Goal: Complete application form

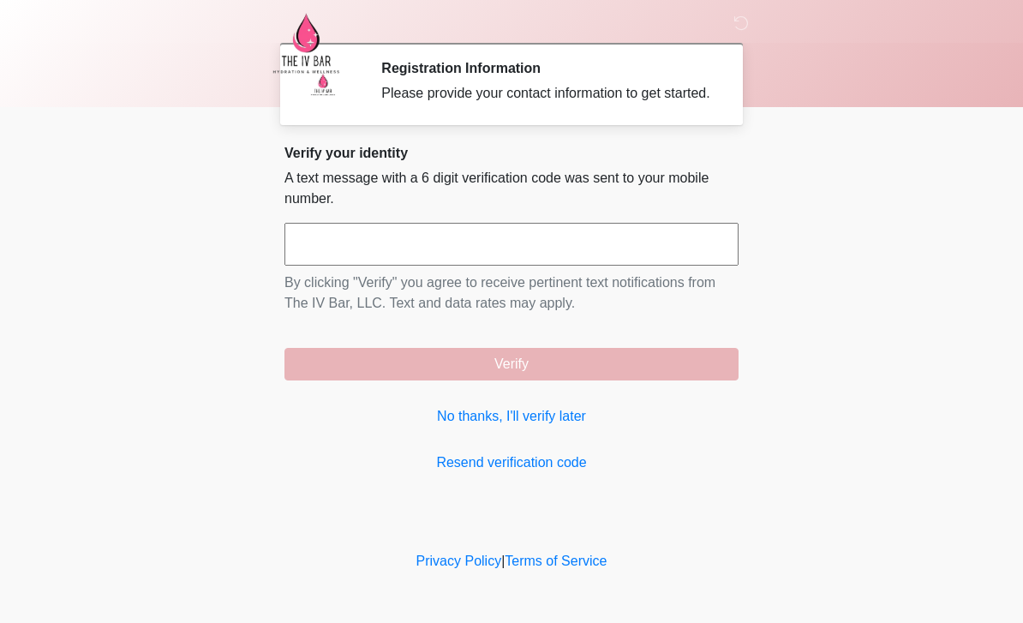
click at [562, 427] on link "No thanks, I'll verify later" at bounding box center [512, 416] width 454 height 21
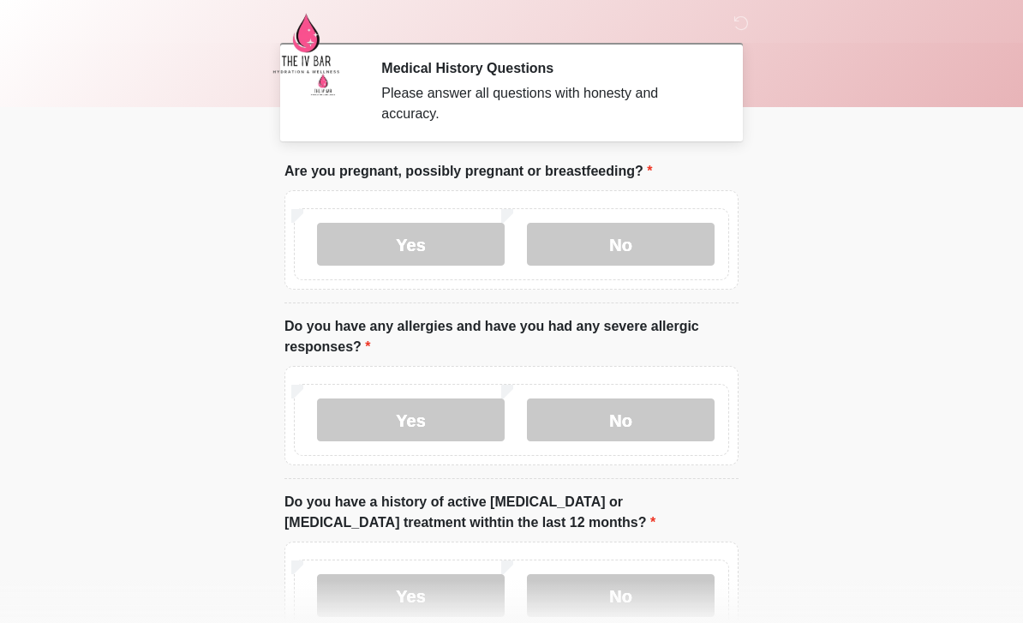
click at [621, 223] on label "No" at bounding box center [621, 244] width 188 height 43
click at [608, 435] on label "No" at bounding box center [621, 419] width 188 height 43
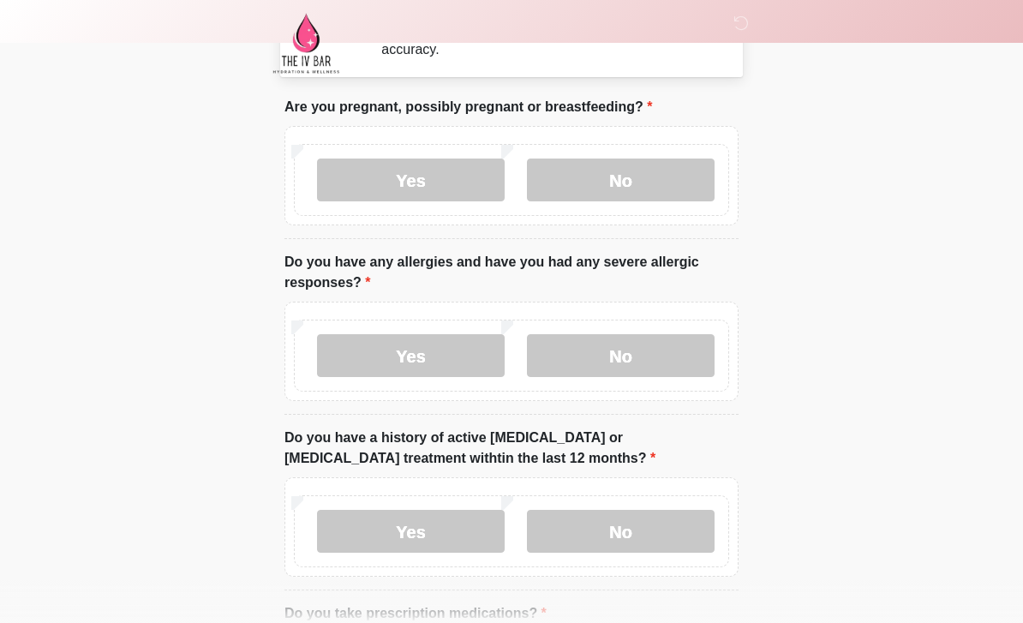
scroll to position [129, 0]
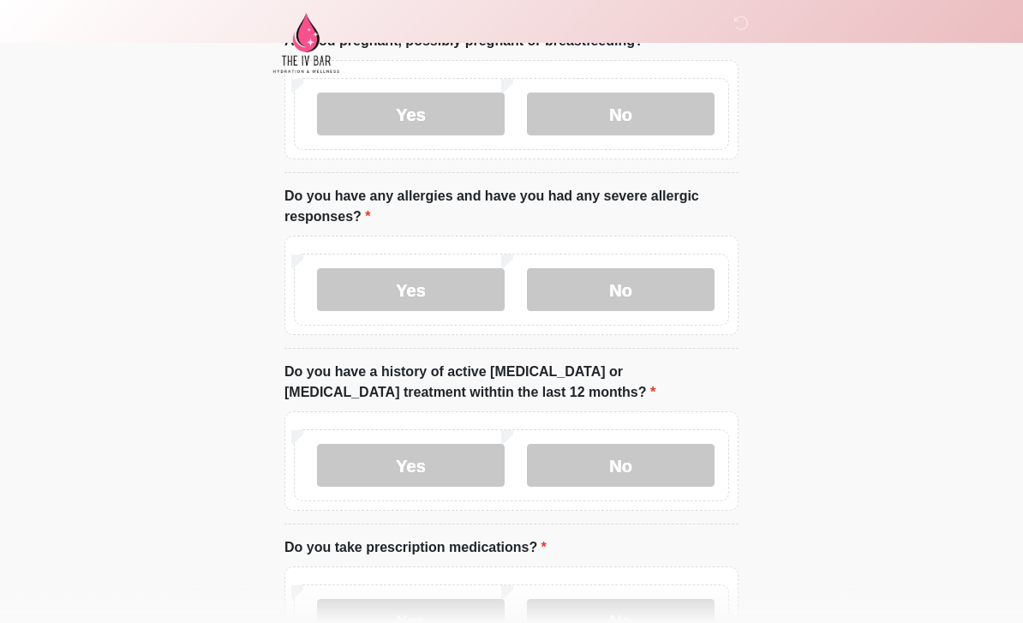
click at [648, 452] on label "No" at bounding box center [621, 466] width 188 height 43
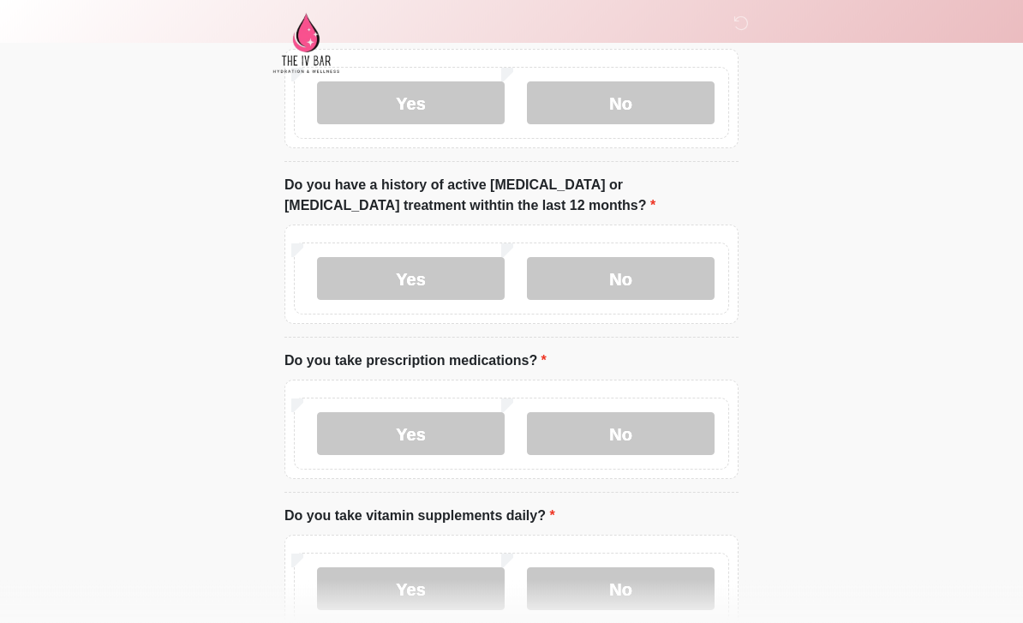
scroll to position [333, 0]
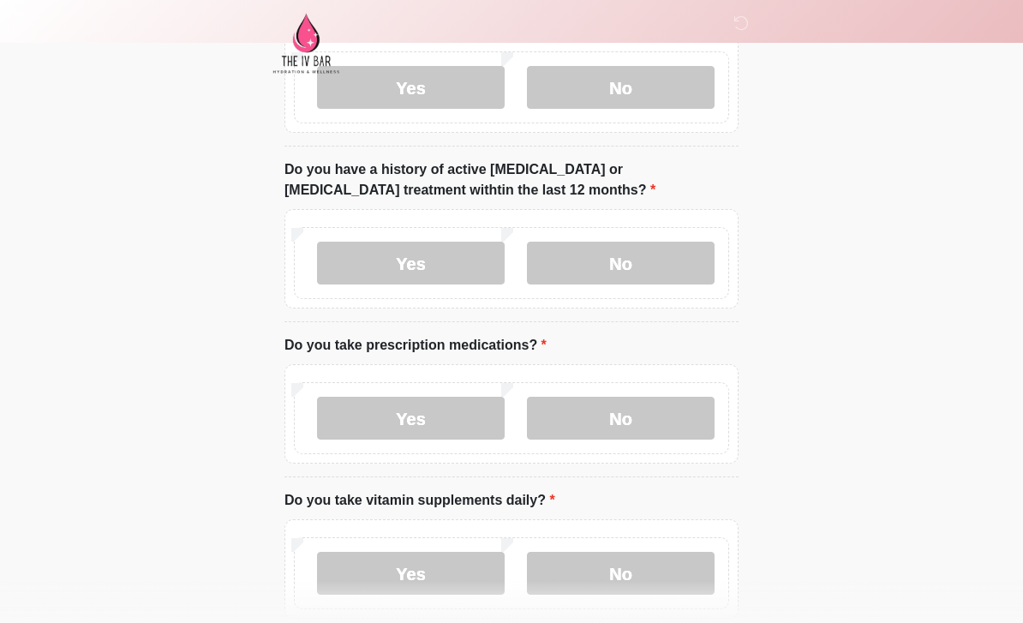
click at [452, 434] on label "Yes" at bounding box center [411, 418] width 188 height 43
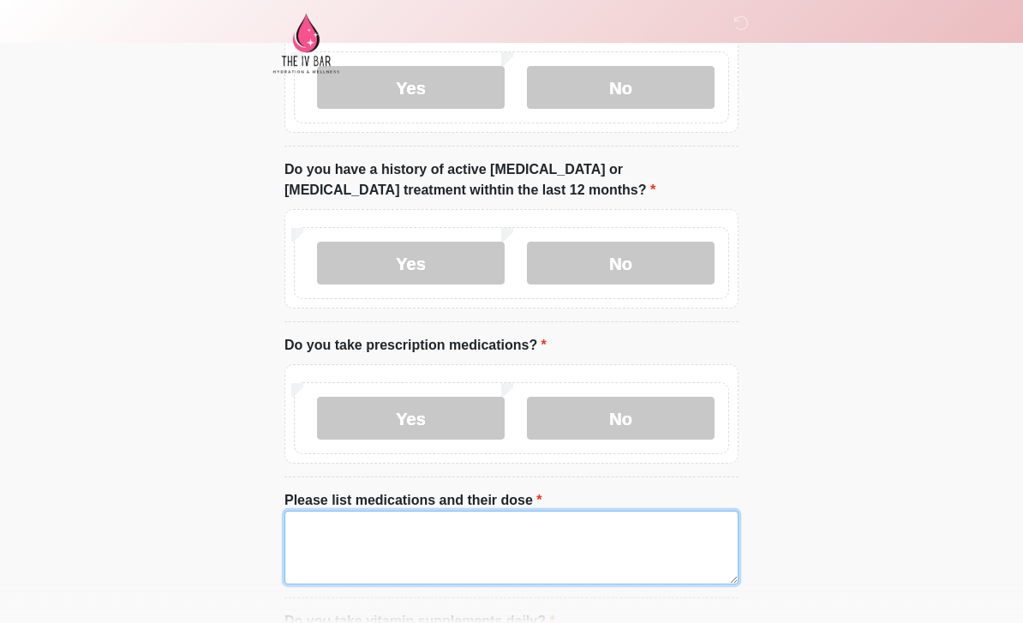
click at [651, 546] on textarea "Please list medications and their dose" at bounding box center [512, 548] width 454 height 74
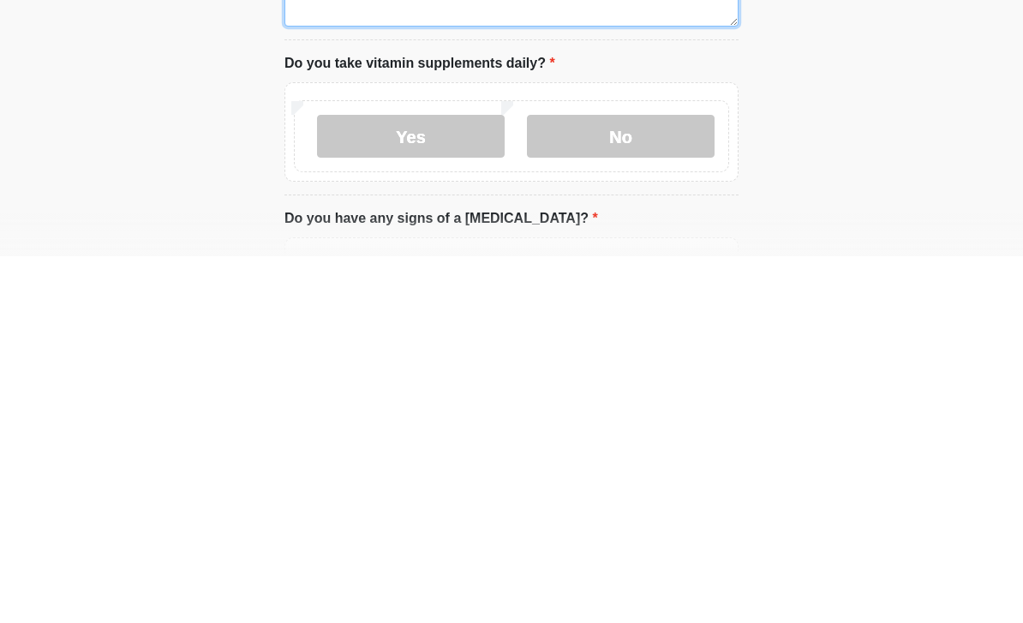
scroll to position [526, 0]
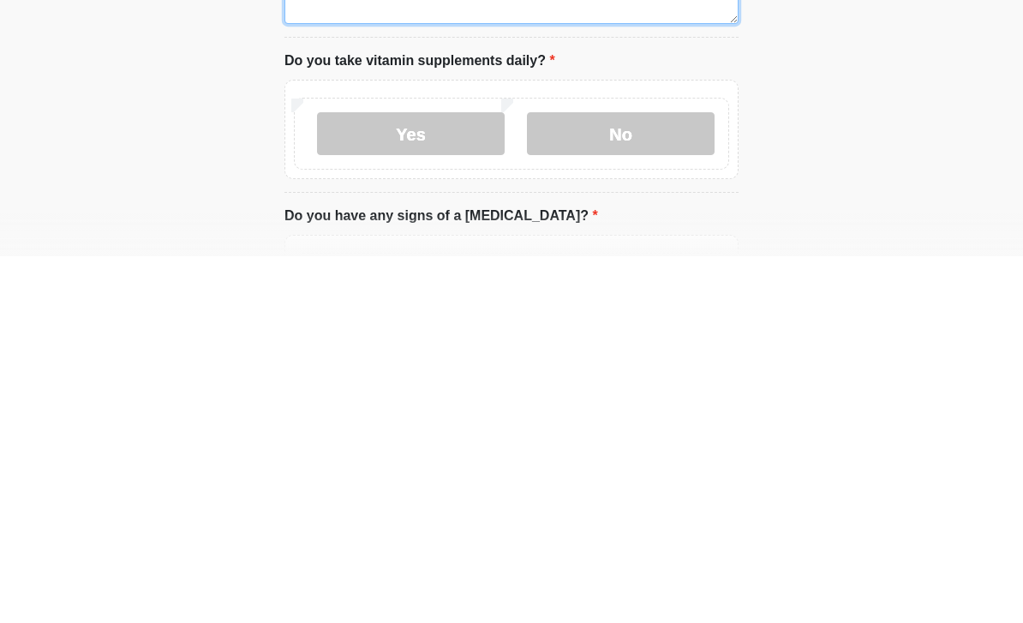
type textarea "********"
click at [648, 479] on label "No" at bounding box center [621, 500] width 188 height 43
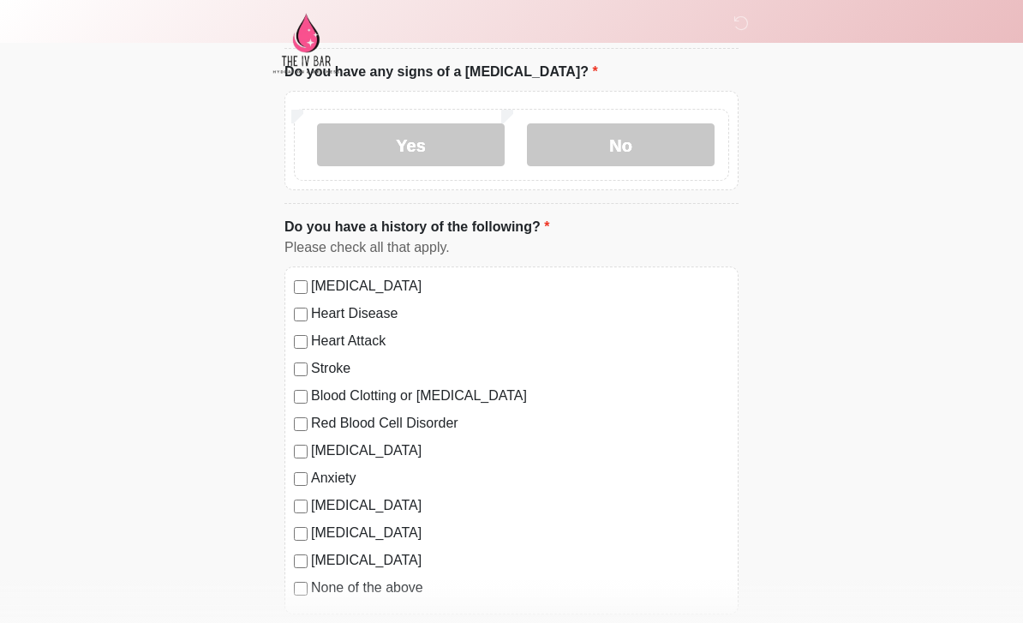
scroll to position [1040, 0]
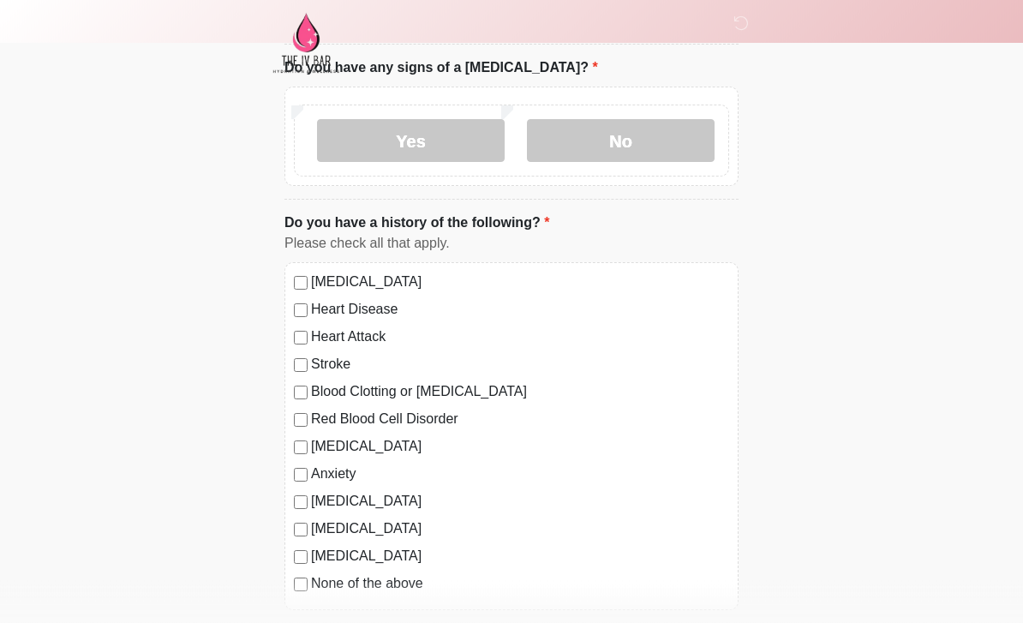
click at [302, 263] on div "[MEDICAL_DATA] Heart Disease Heart Attack Stroke Blood Clotting or [MEDICAL_DAT…" at bounding box center [512, 437] width 454 height 348
click at [322, 285] on label "[MEDICAL_DATA]" at bounding box center [520, 283] width 418 height 21
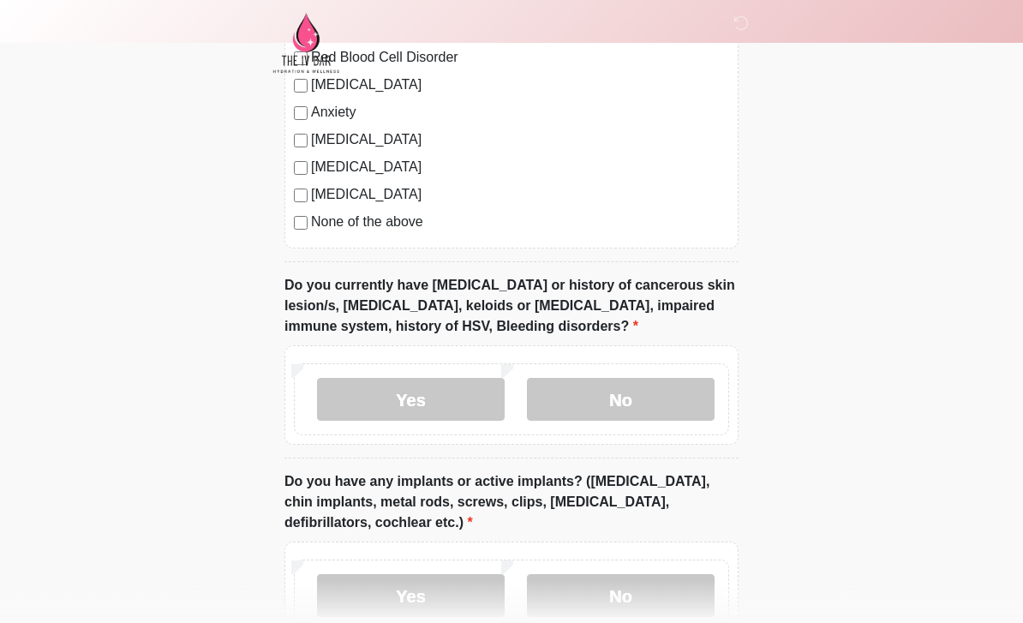
scroll to position [1400, 0]
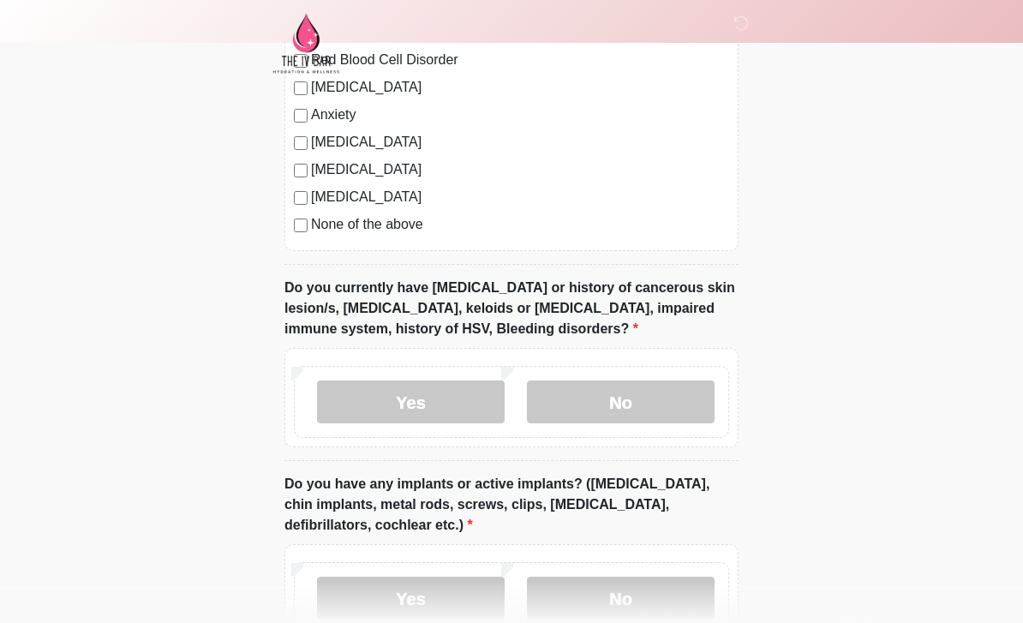
click at [642, 400] on label "No" at bounding box center [621, 402] width 188 height 43
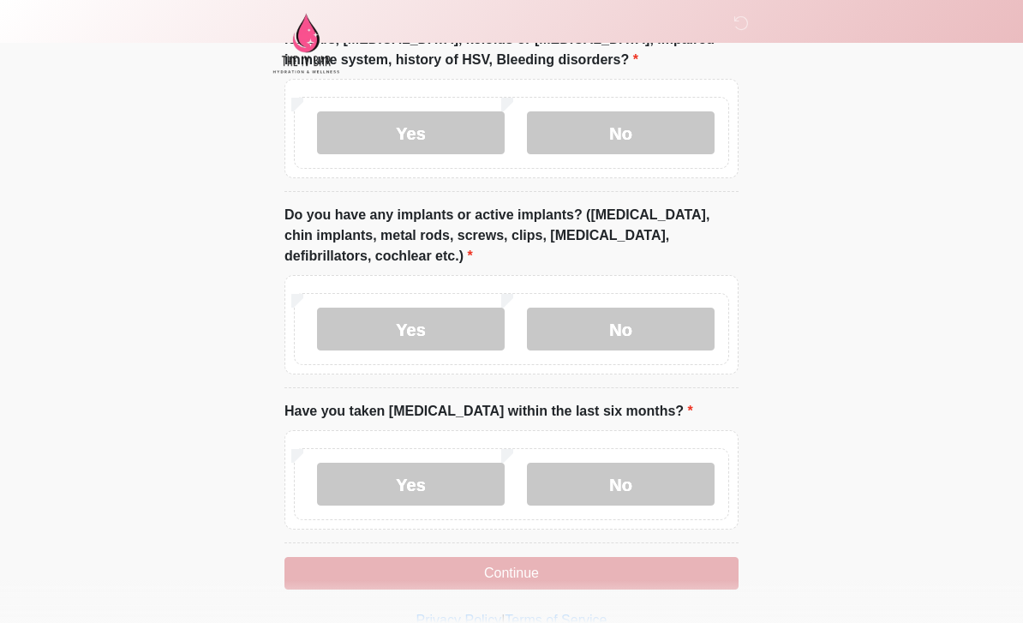
scroll to position [1667, 0]
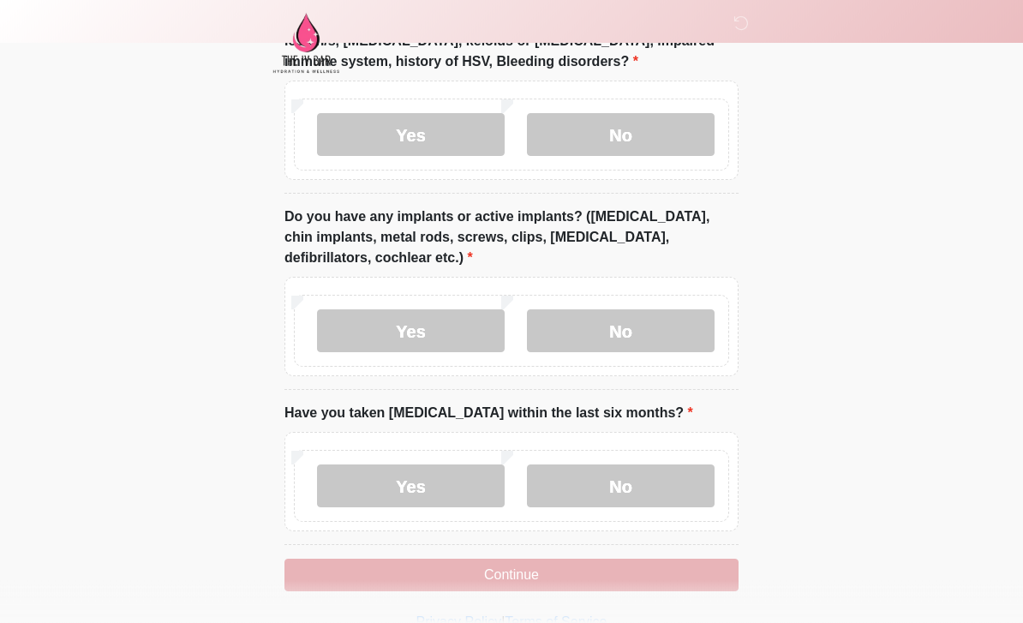
click at [665, 334] on label "No" at bounding box center [621, 331] width 188 height 43
click at [645, 474] on label "No" at bounding box center [621, 485] width 188 height 43
click at [606, 584] on button "Continue" at bounding box center [512, 575] width 454 height 33
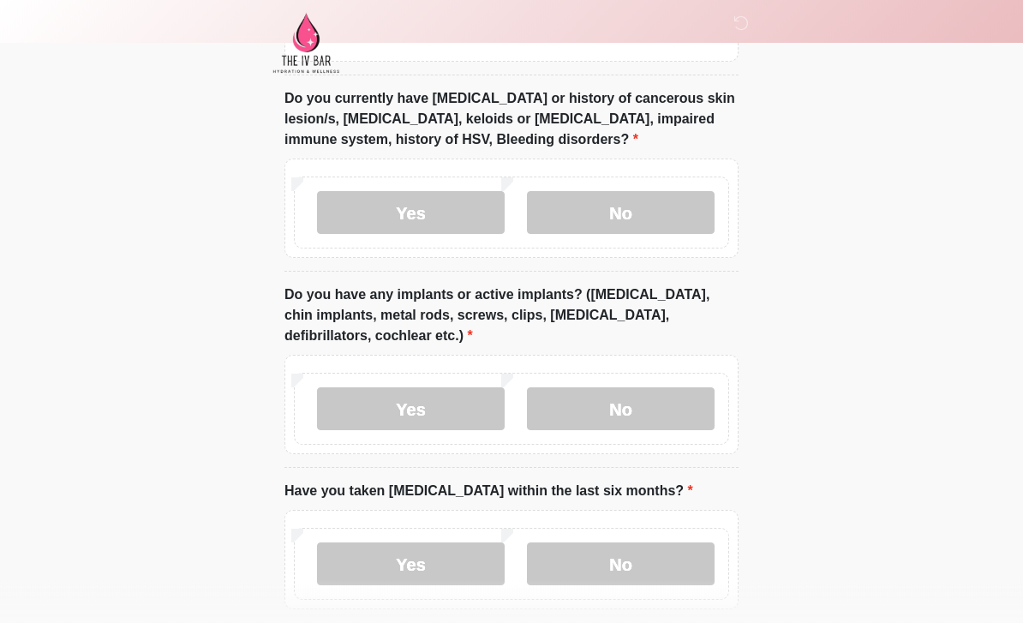
scroll to position [1669, 0]
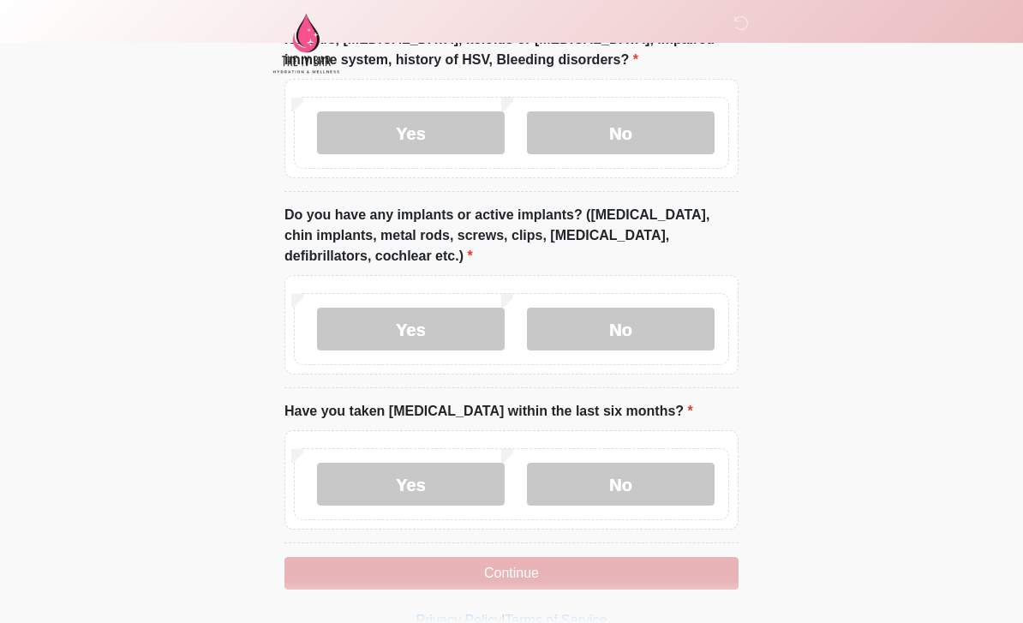
click at [673, 580] on button "Continue" at bounding box center [512, 573] width 454 height 33
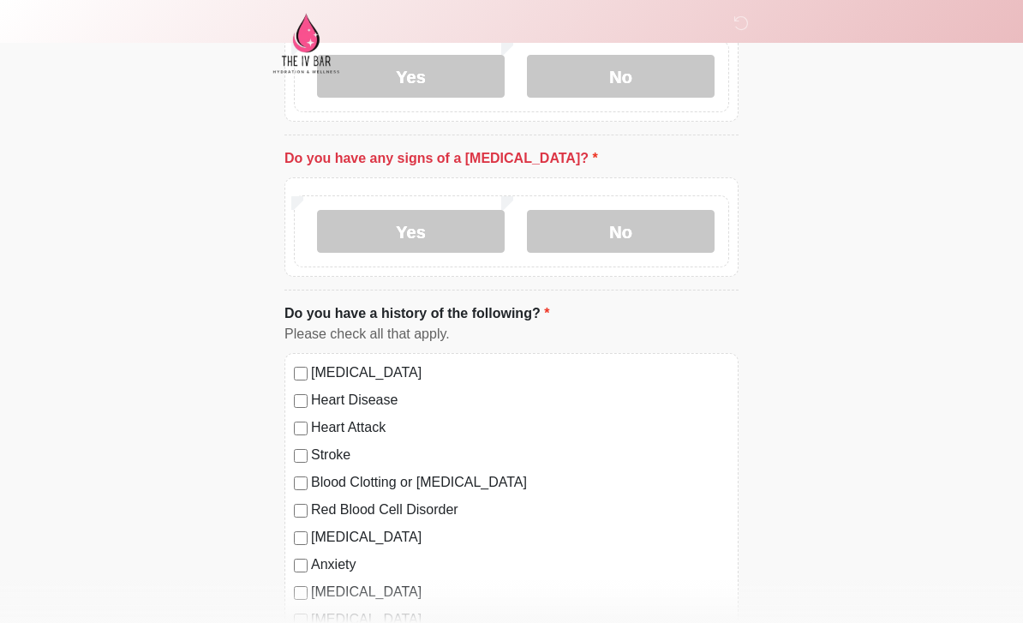
scroll to position [933, 0]
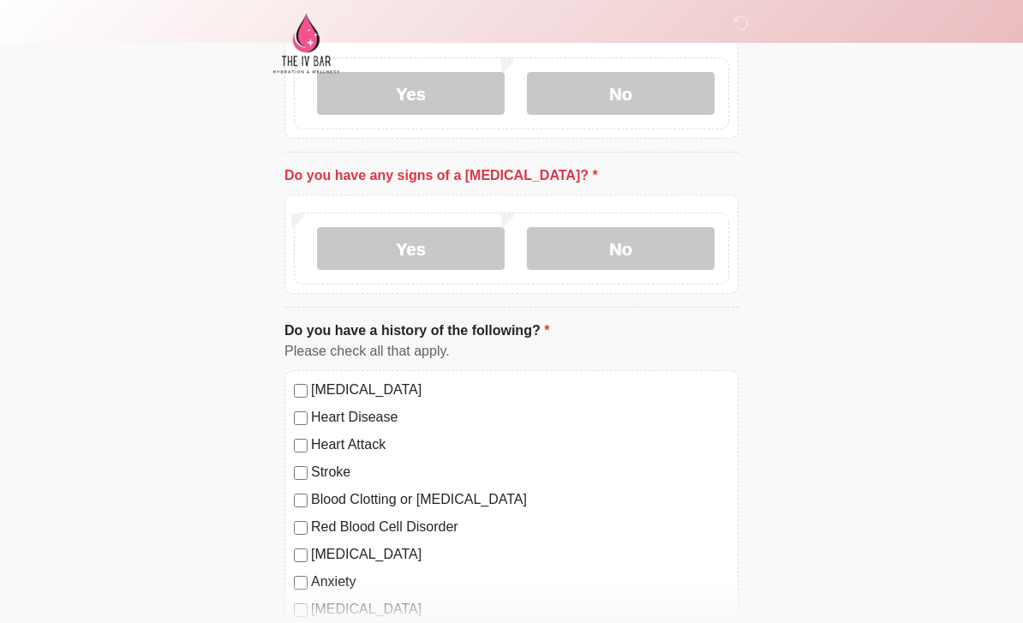
click at [627, 260] on label "No" at bounding box center [621, 248] width 188 height 43
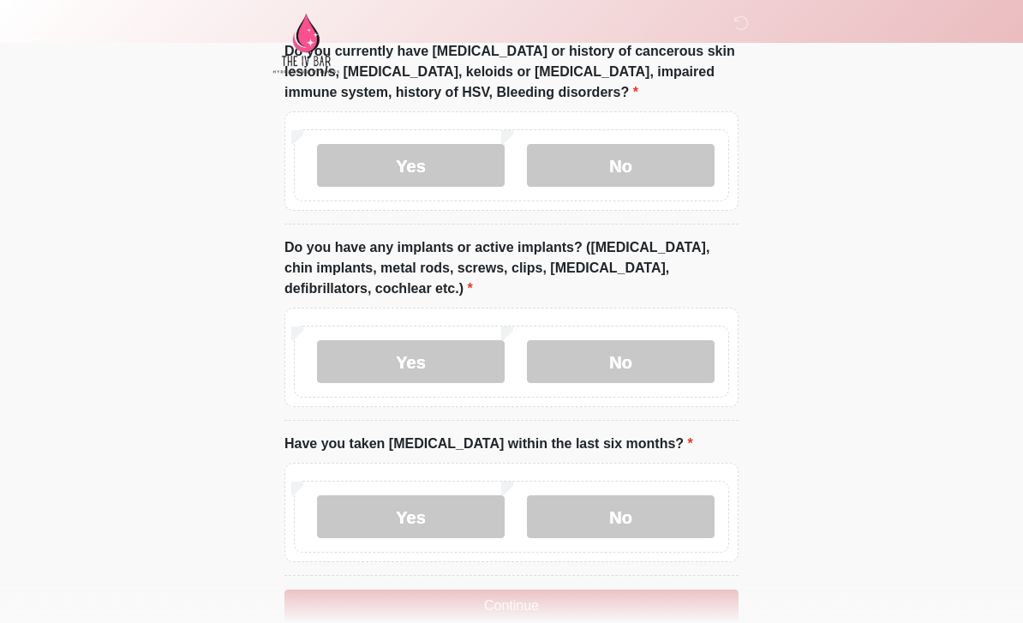
scroll to position [1669, 0]
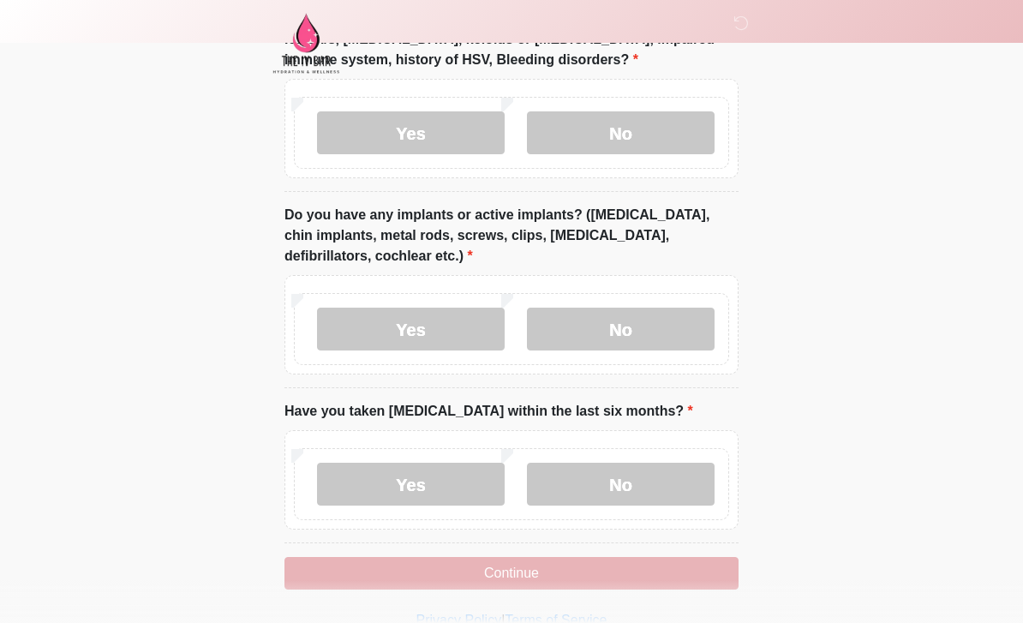
click at [429, 575] on button "Continue" at bounding box center [512, 573] width 454 height 33
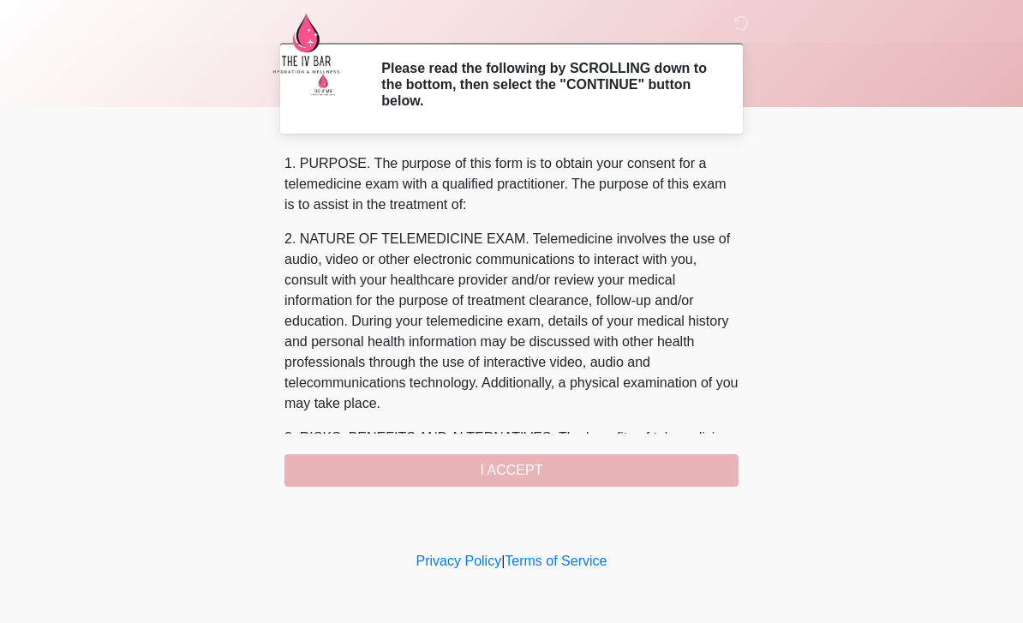
scroll to position [0, 0]
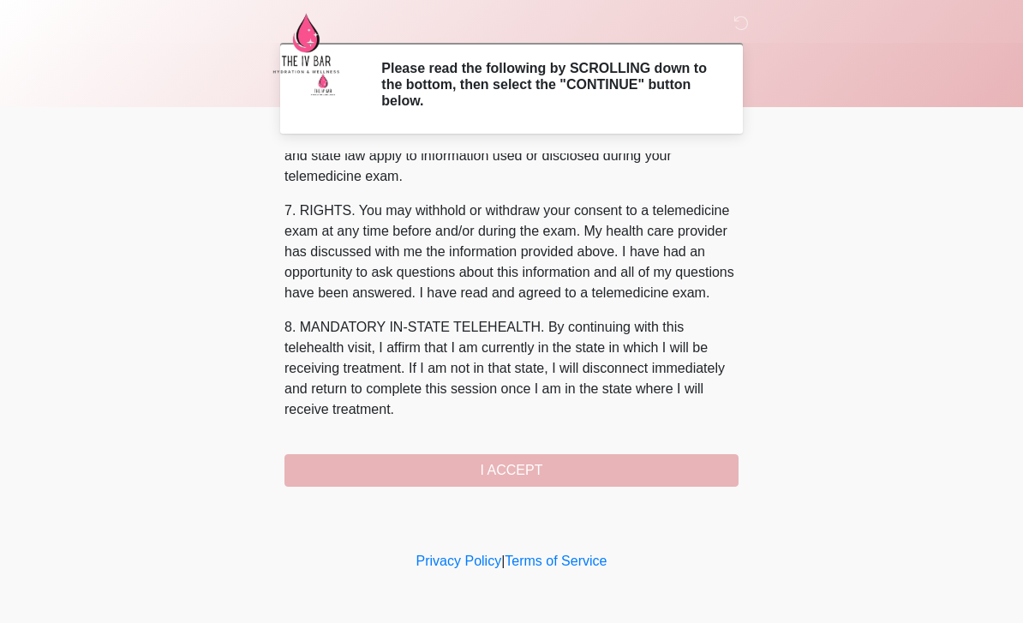
click at [327, 448] on div "1. PURPOSE. The purpose of this form is to obtain your consent for a telemedici…" at bounding box center [512, 319] width 454 height 333
click at [326, 469] on button "I ACCEPT" at bounding box center [512, 470] width 454 height 33
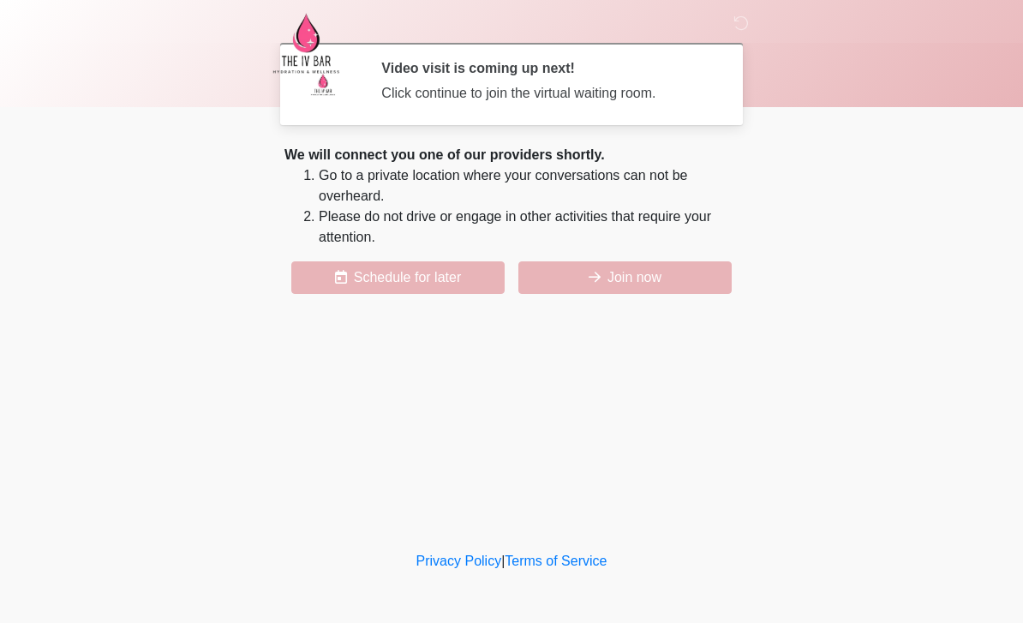
click at [652, 273] on button "Join now" at bounding box center [624, 277] width 213 height 33
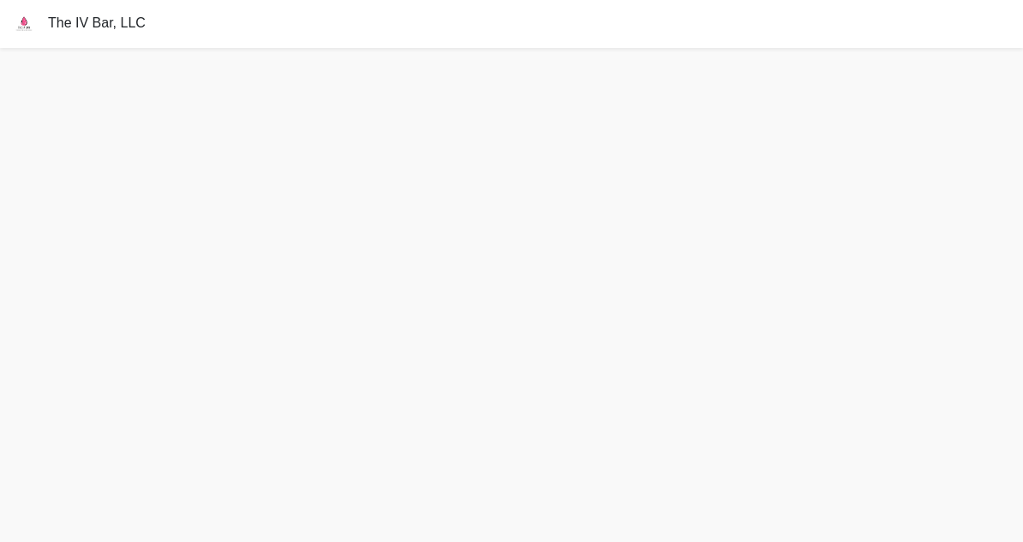
scroll to position [5, 0]
